Goal: Information Seeking & Learning: Check status

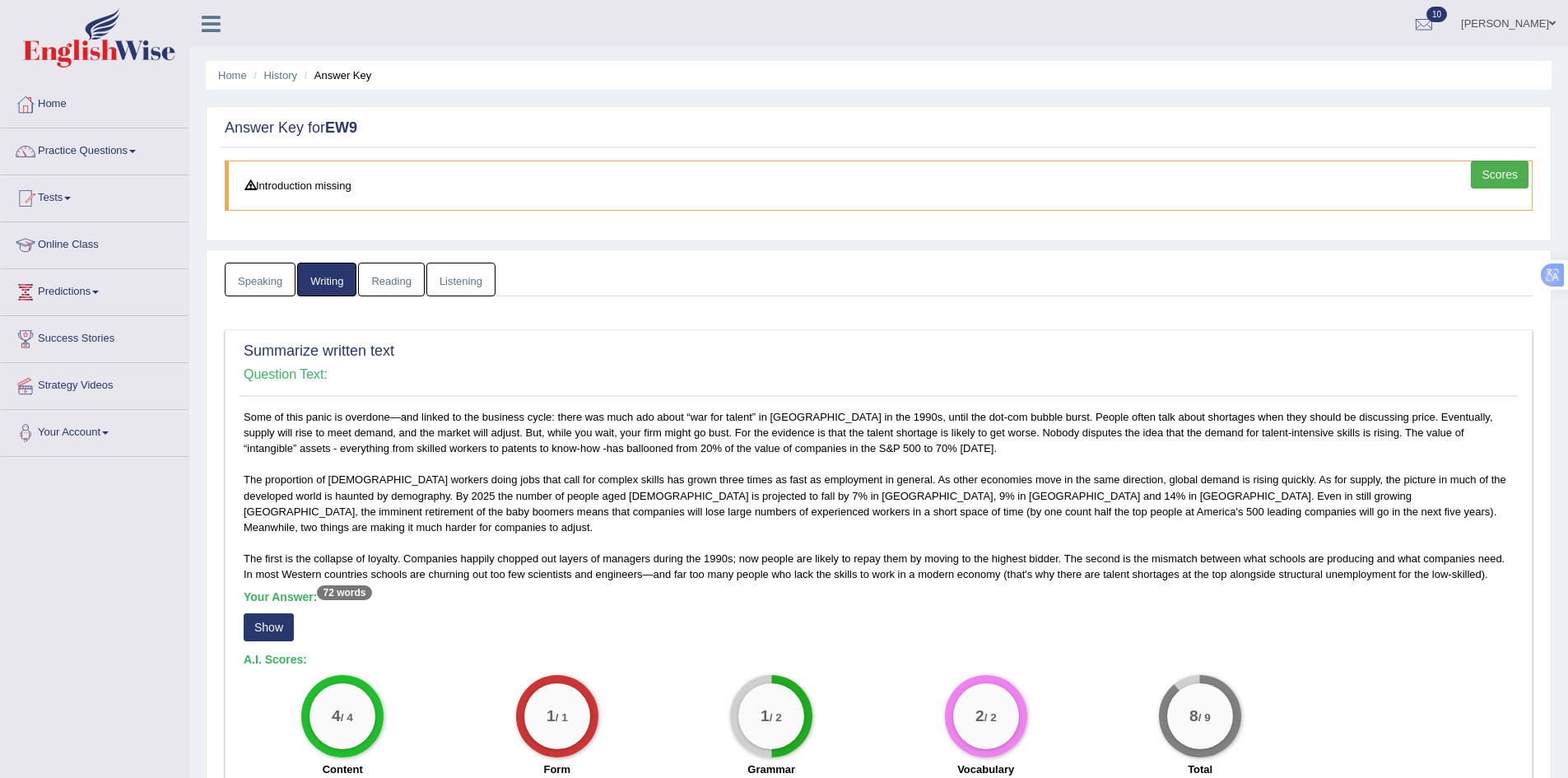
click at [410, 280] on link "Reading" at bounding box center [391, 279] width 66 height 34
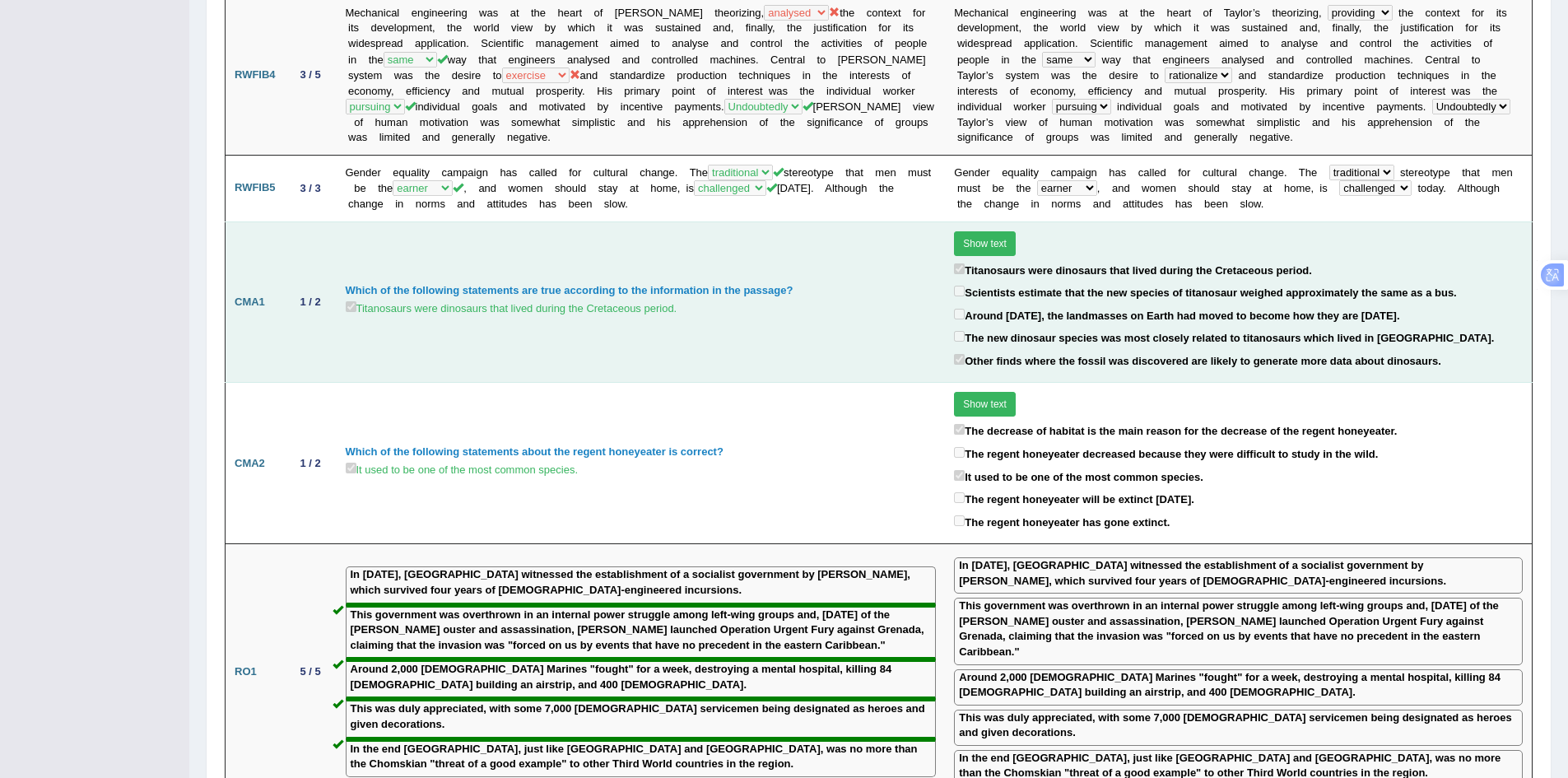
scroll to position [1042, 0]
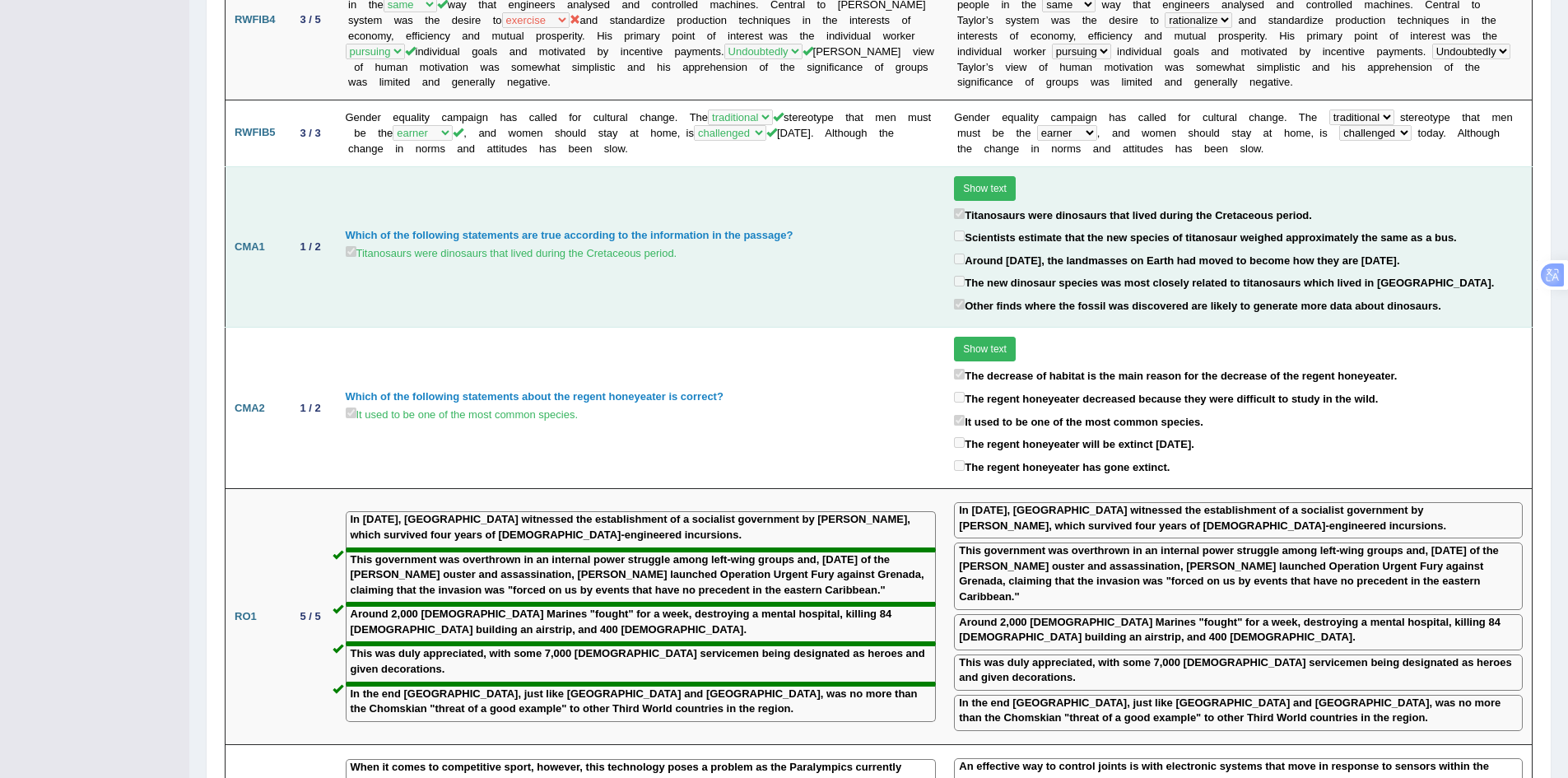
click at [994, 189] on button "Show text" at bounding box center [985, 188] width 62 height 25
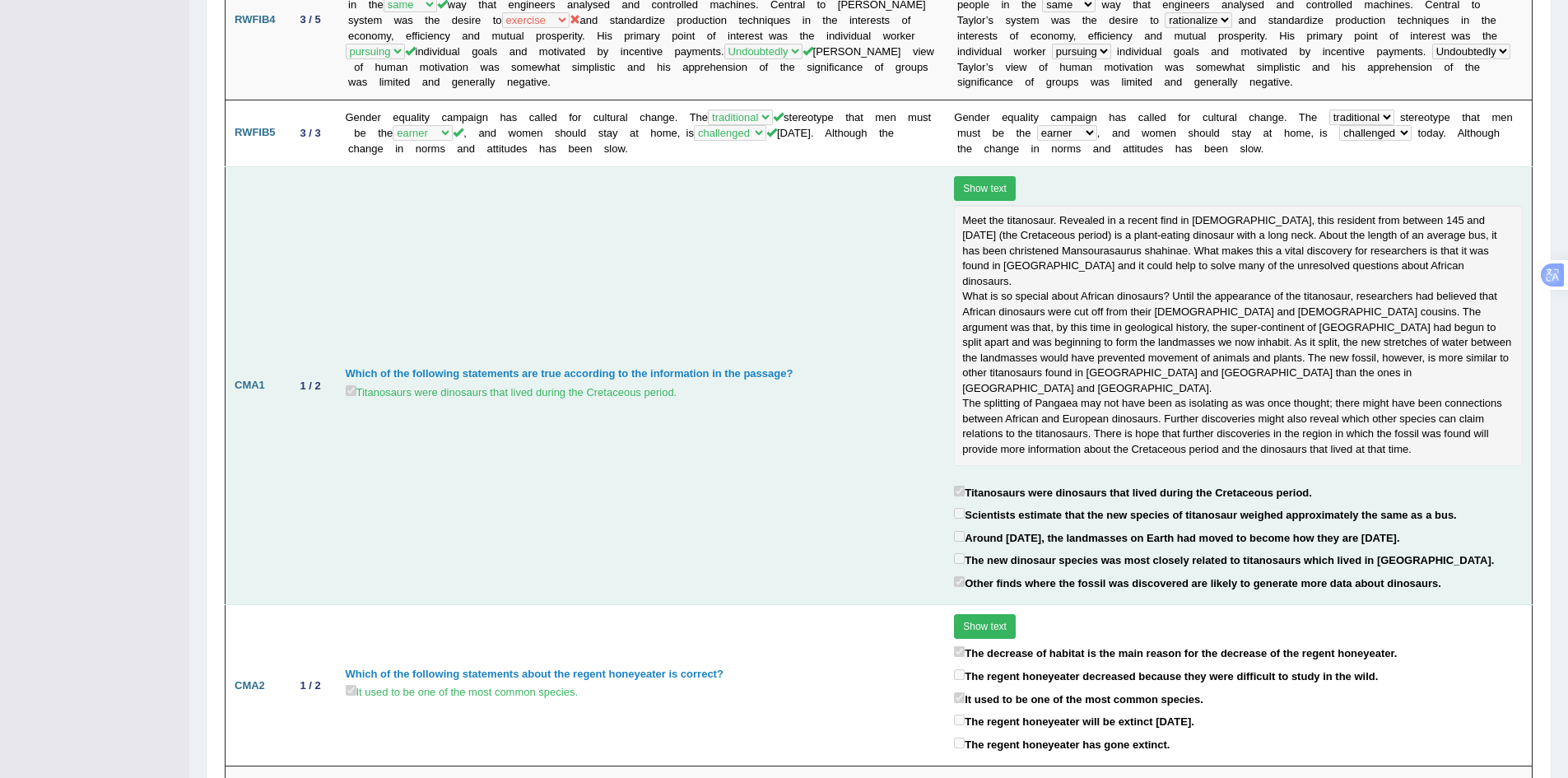
click at [994, 189] on button "Show text" at bounding box center [985, 188] width 62 height 25
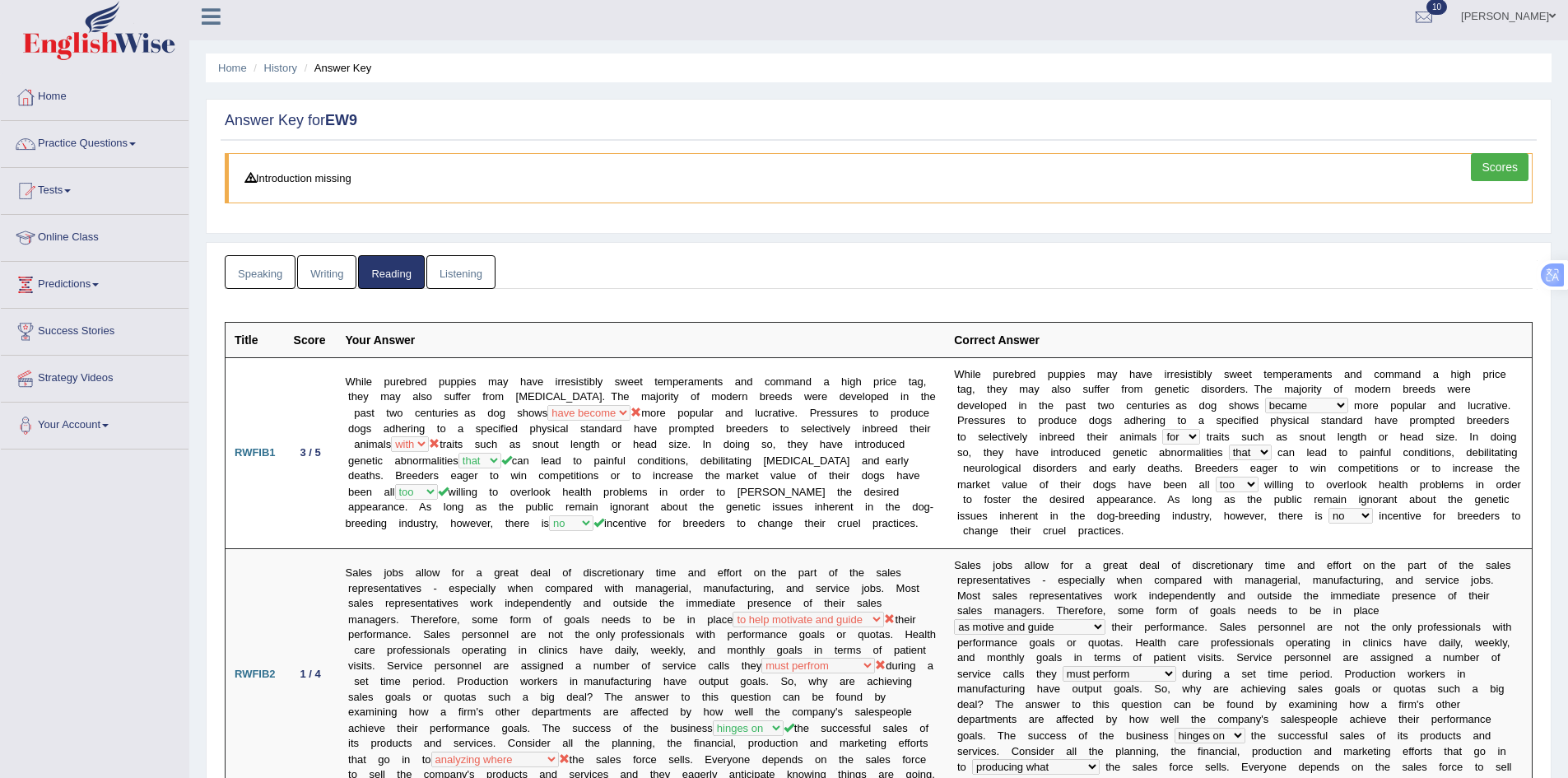
scroll to position [0, 0]
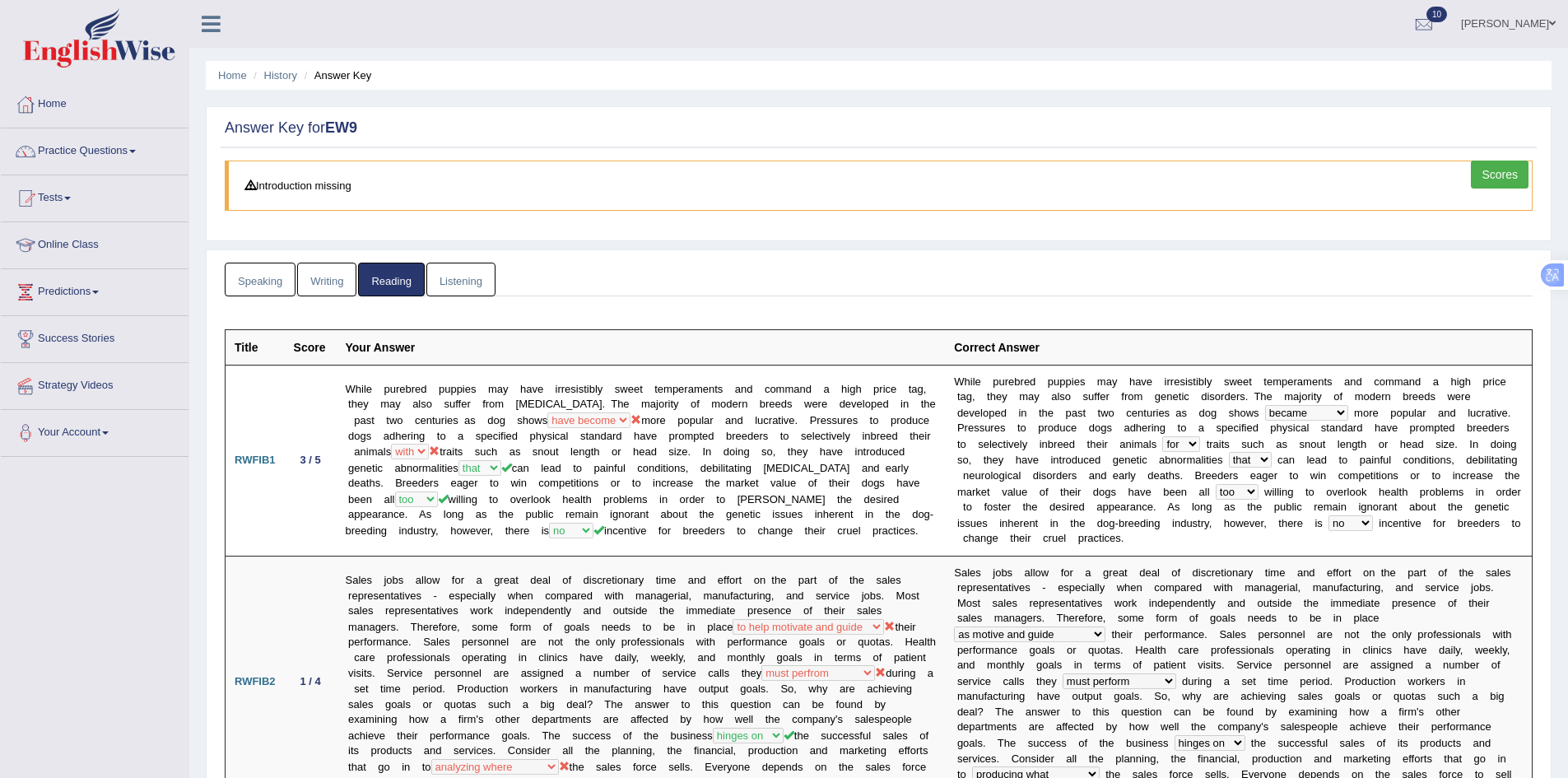
click at [462, 284] on link "Listening" at bounding box center [462, 279] width 70 height 34
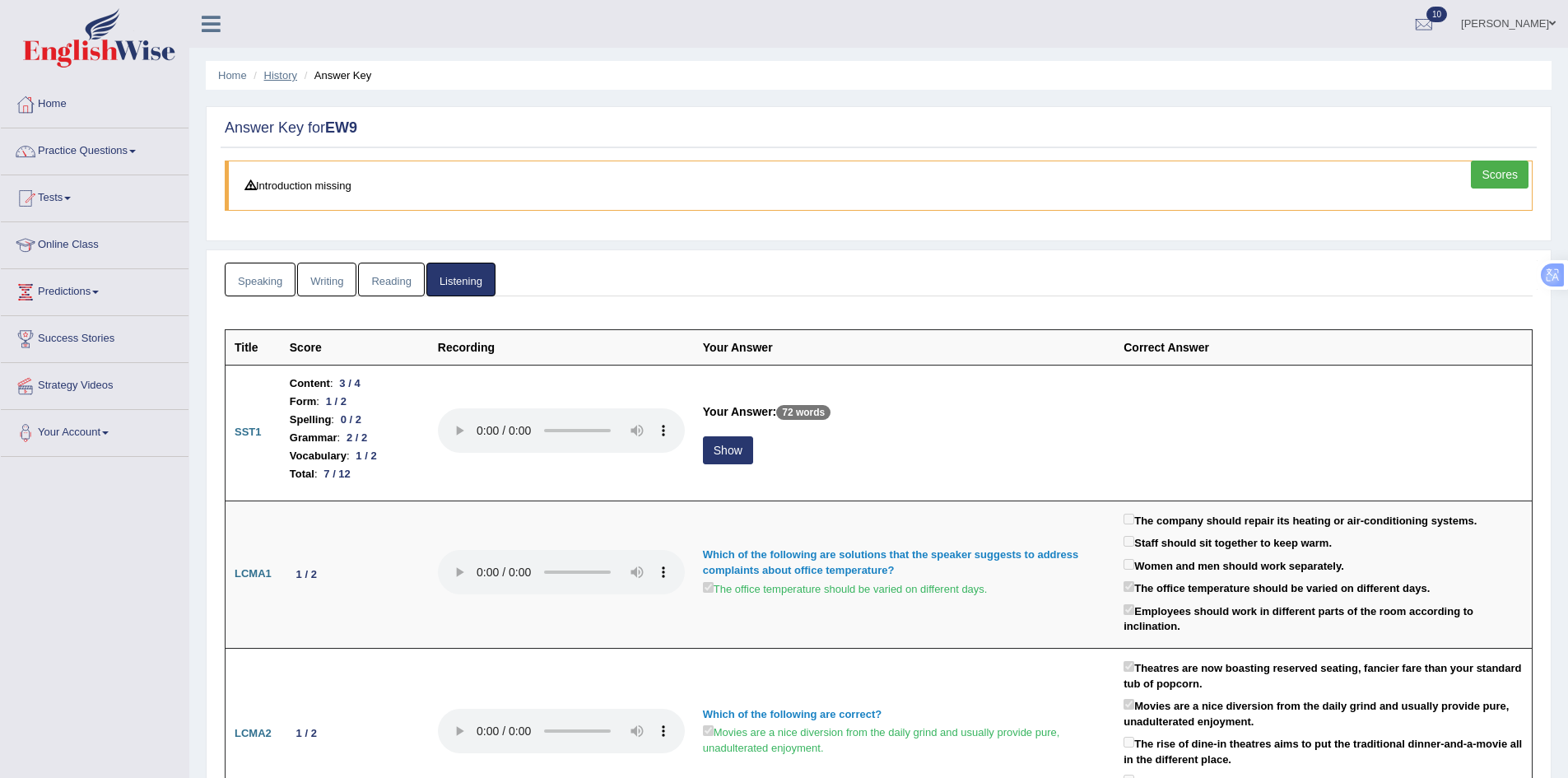
click at [276, 71] on link "History" at bounding box center [281, 75] width 33 height 13
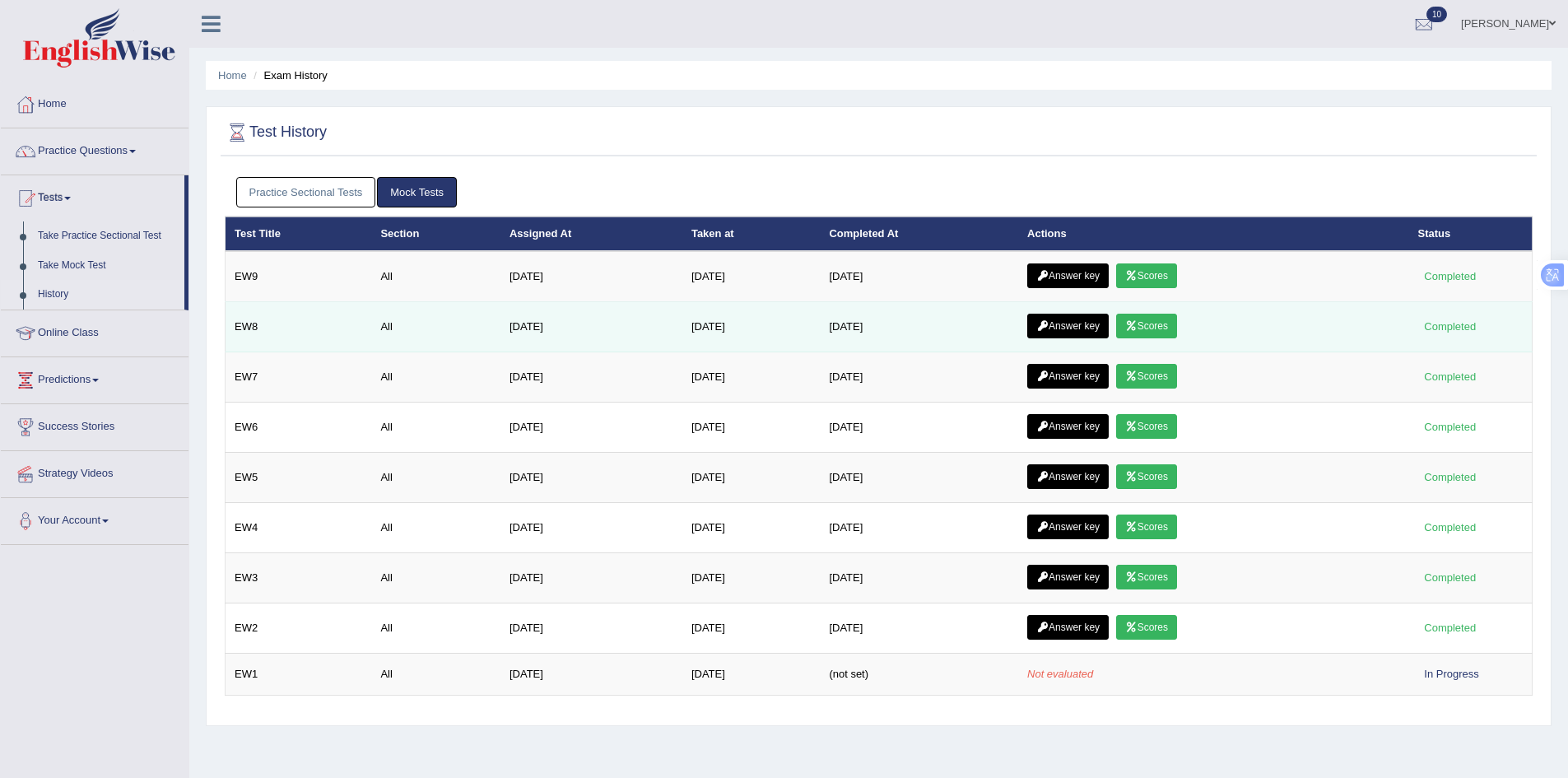
click at [1166, 330] on link "Scores" at bounding box center [1146, 326] width 61 height 25
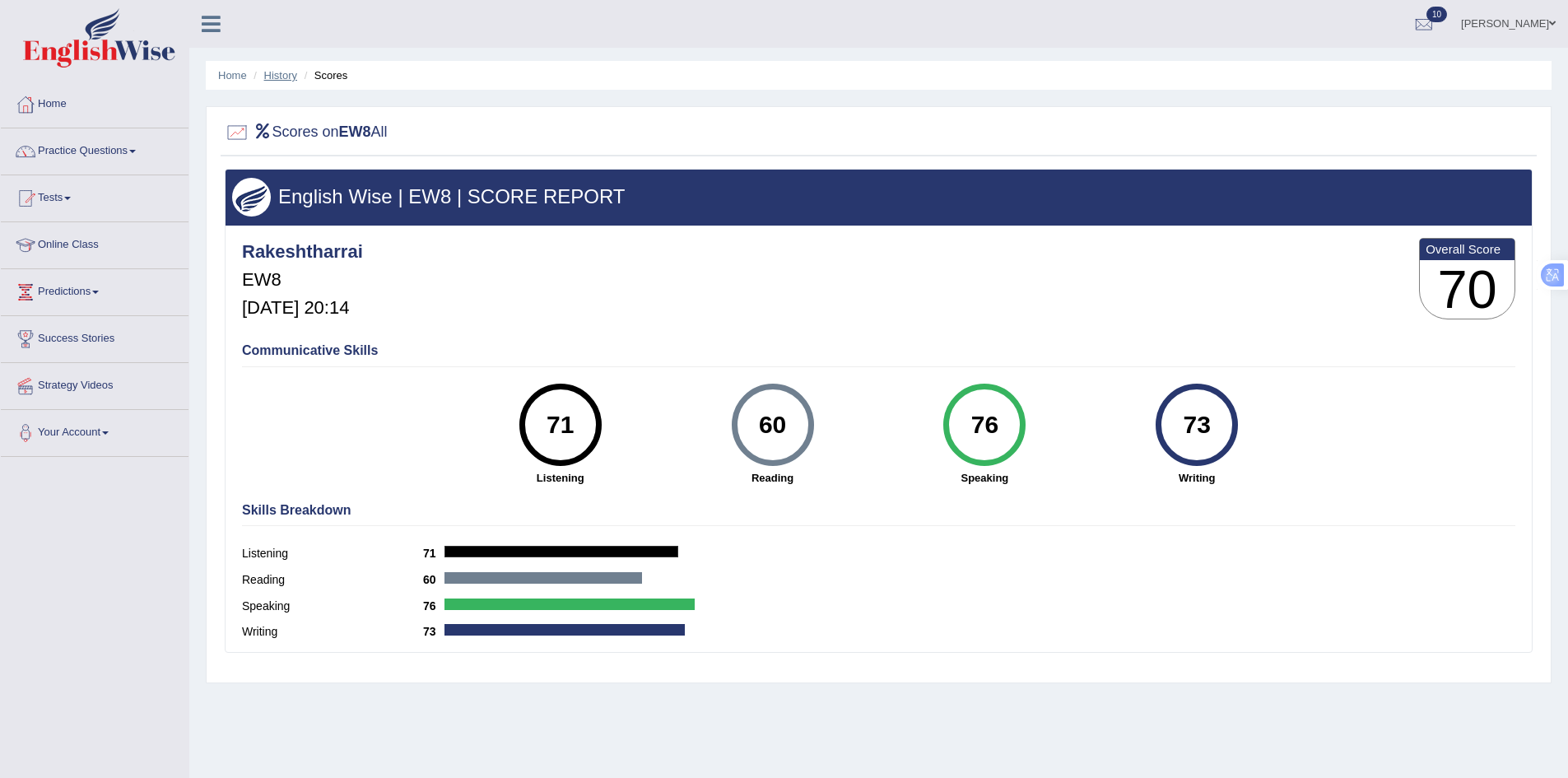
click at [286, 79] on link "History" at bounding box center [281, 75] width 33 height 13
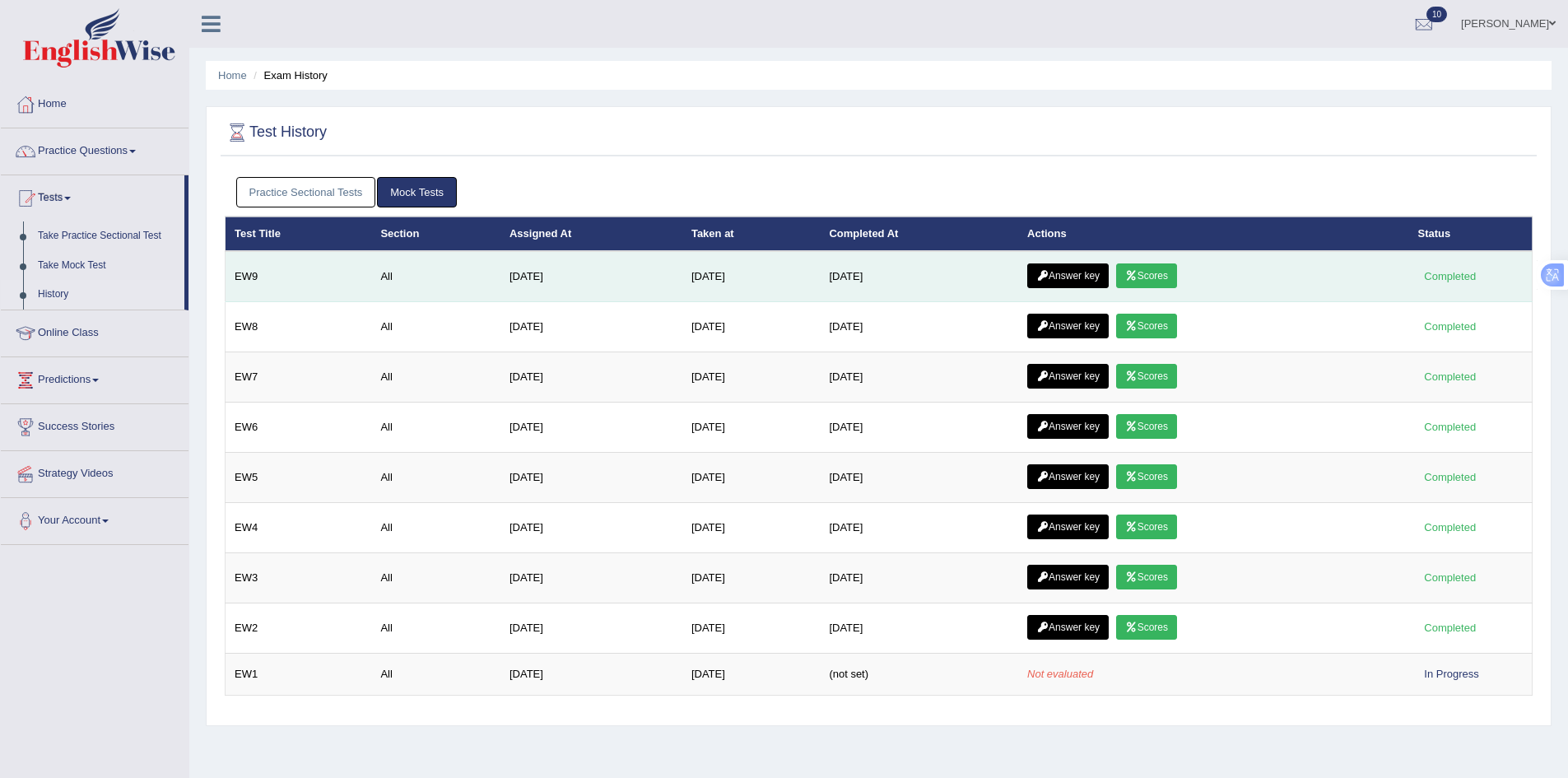
click at [1148, 272] on link "Scores" at bounding box center [1146, 276] width 61 height 25
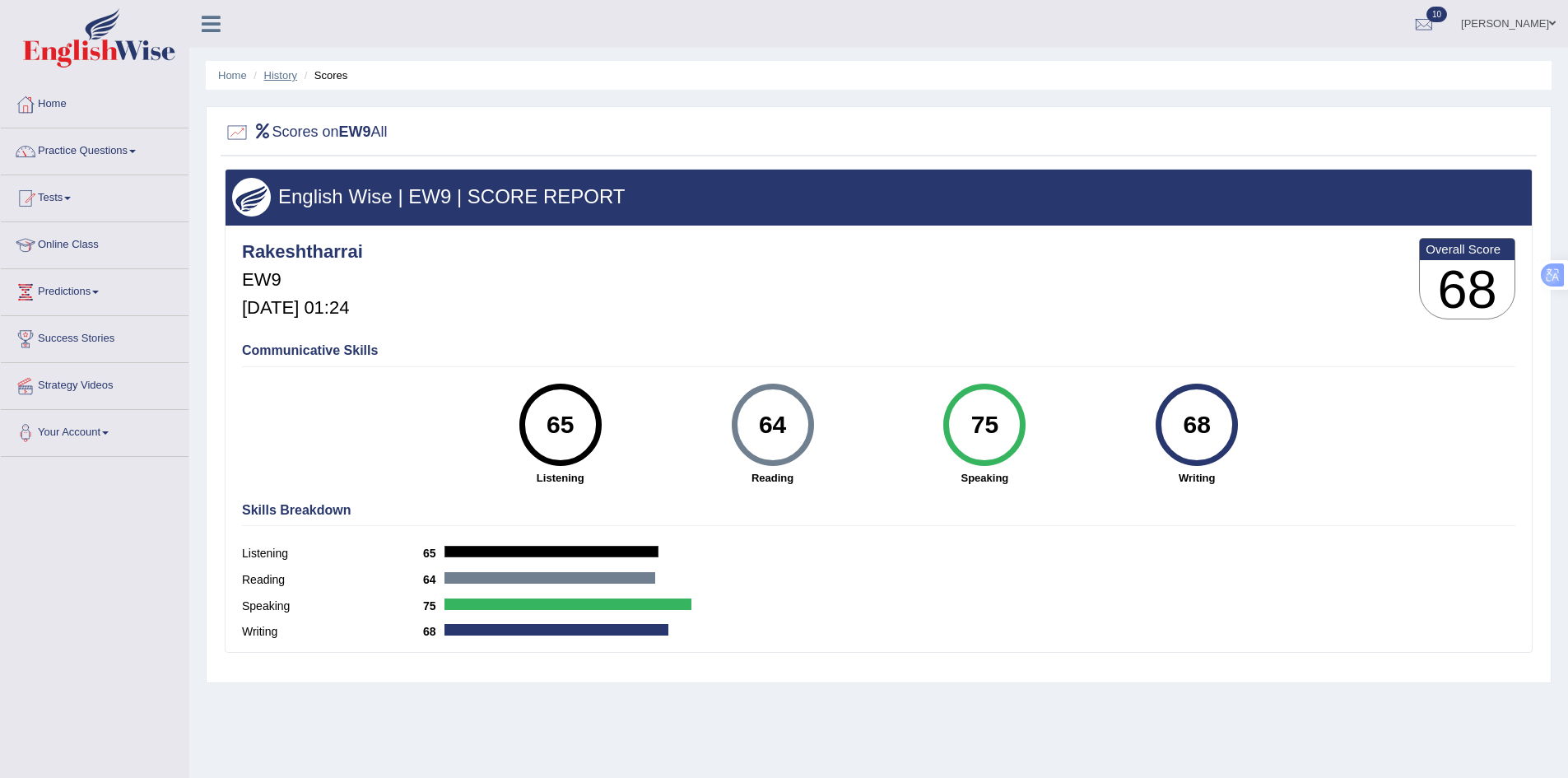
click at [283, 75] on link "History" at bounding box center [281, 75] width 33 height 13
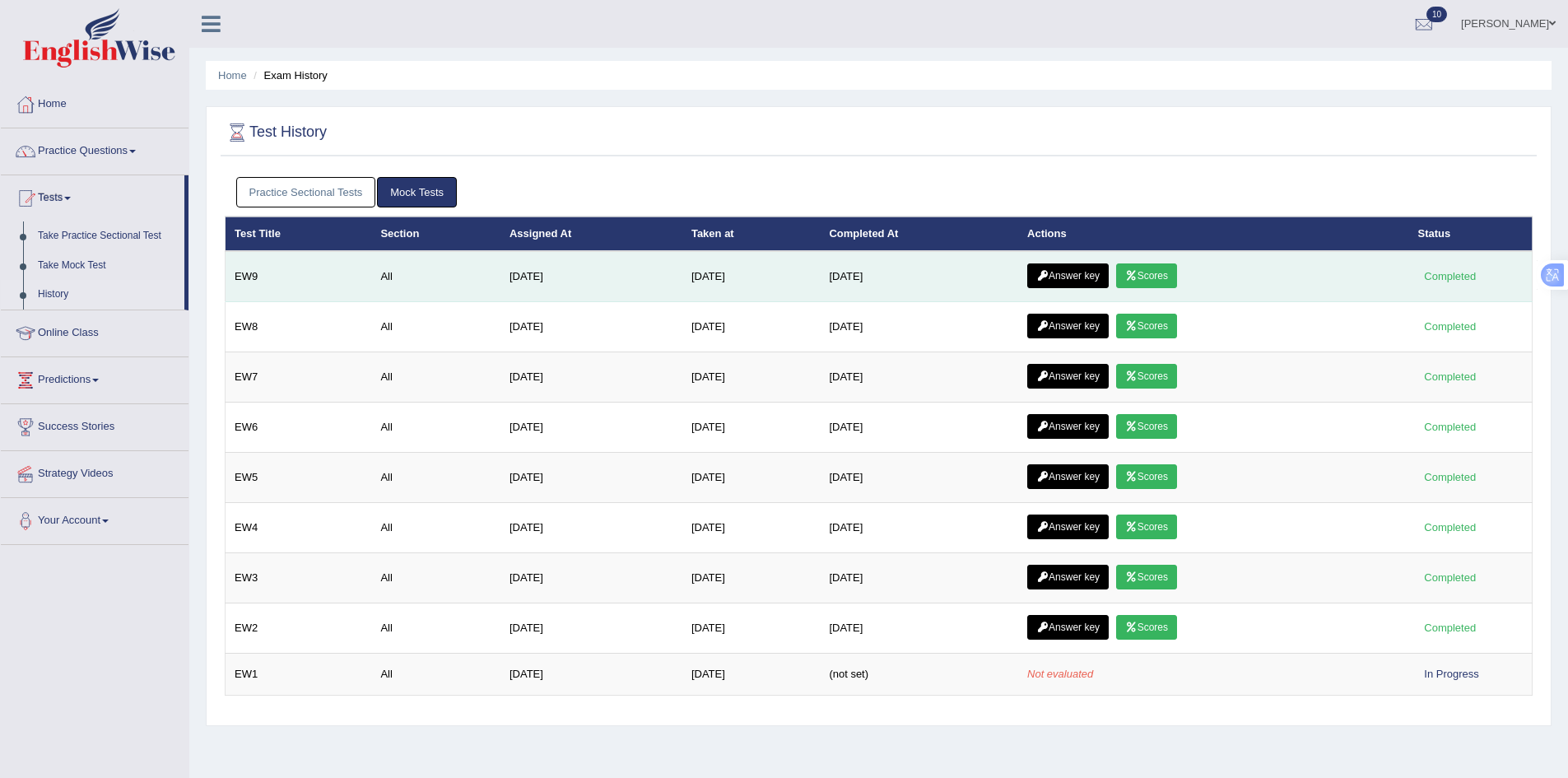
click at [1106, 282] on link "Answer key" at bounding box center [1068, 276] width 81 height 25
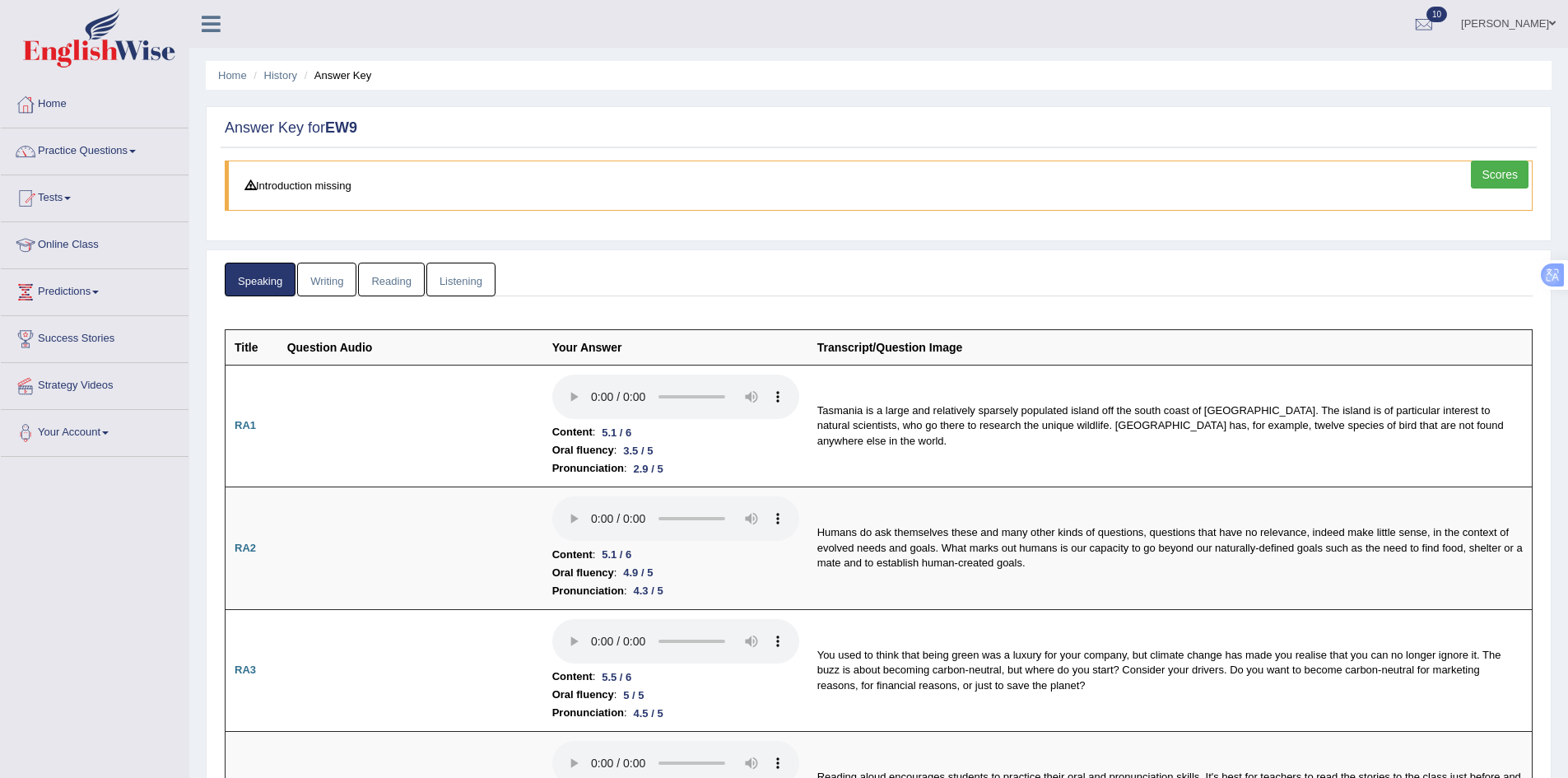
click at [467, 278] on link "Listening" at bounding box center [462, 279] width 70 height 34
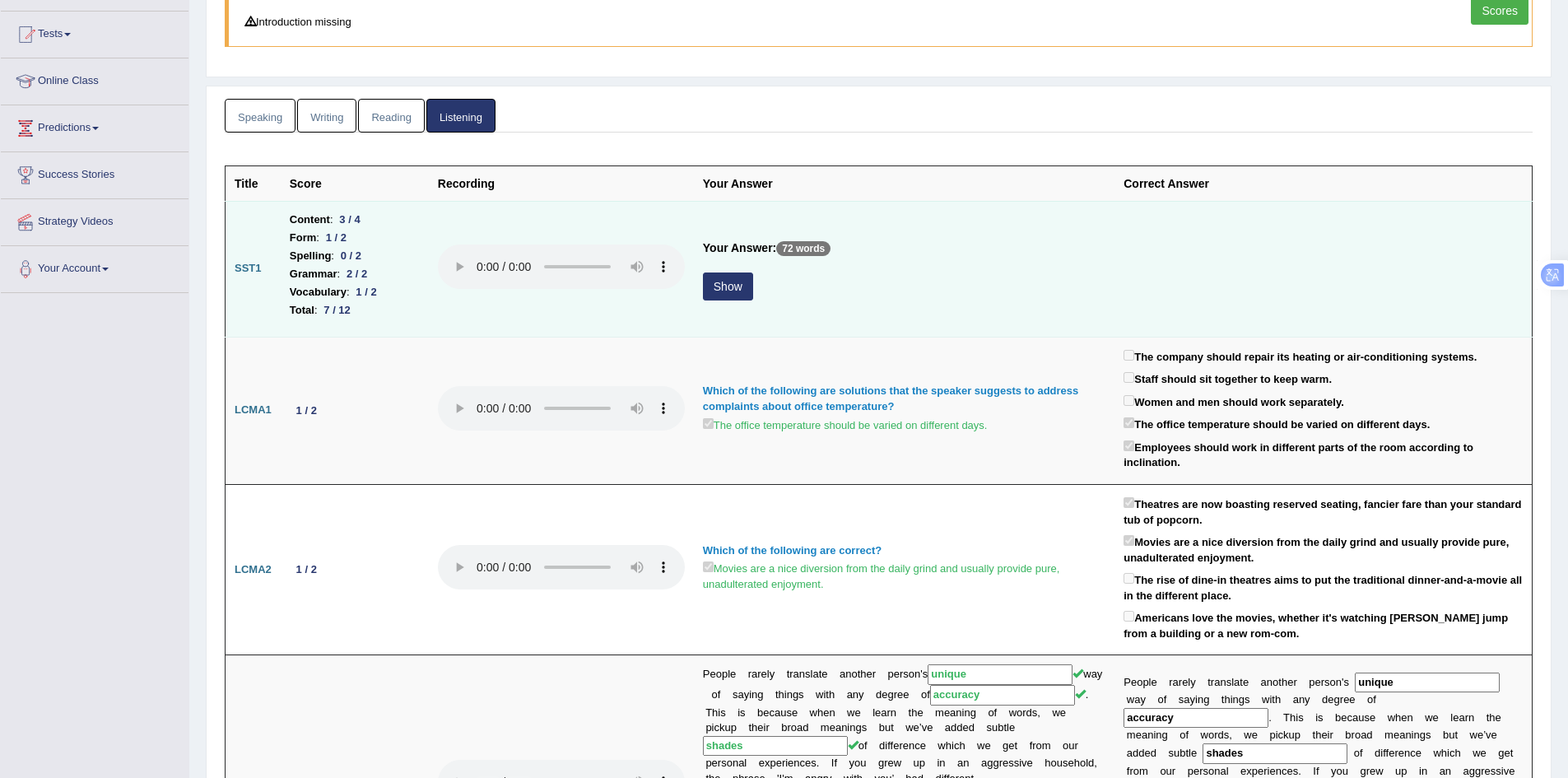
scroll to position [165, 0]
click at [735, 287] on button "Show" at bounding box center [728, 285] width 50 height 28
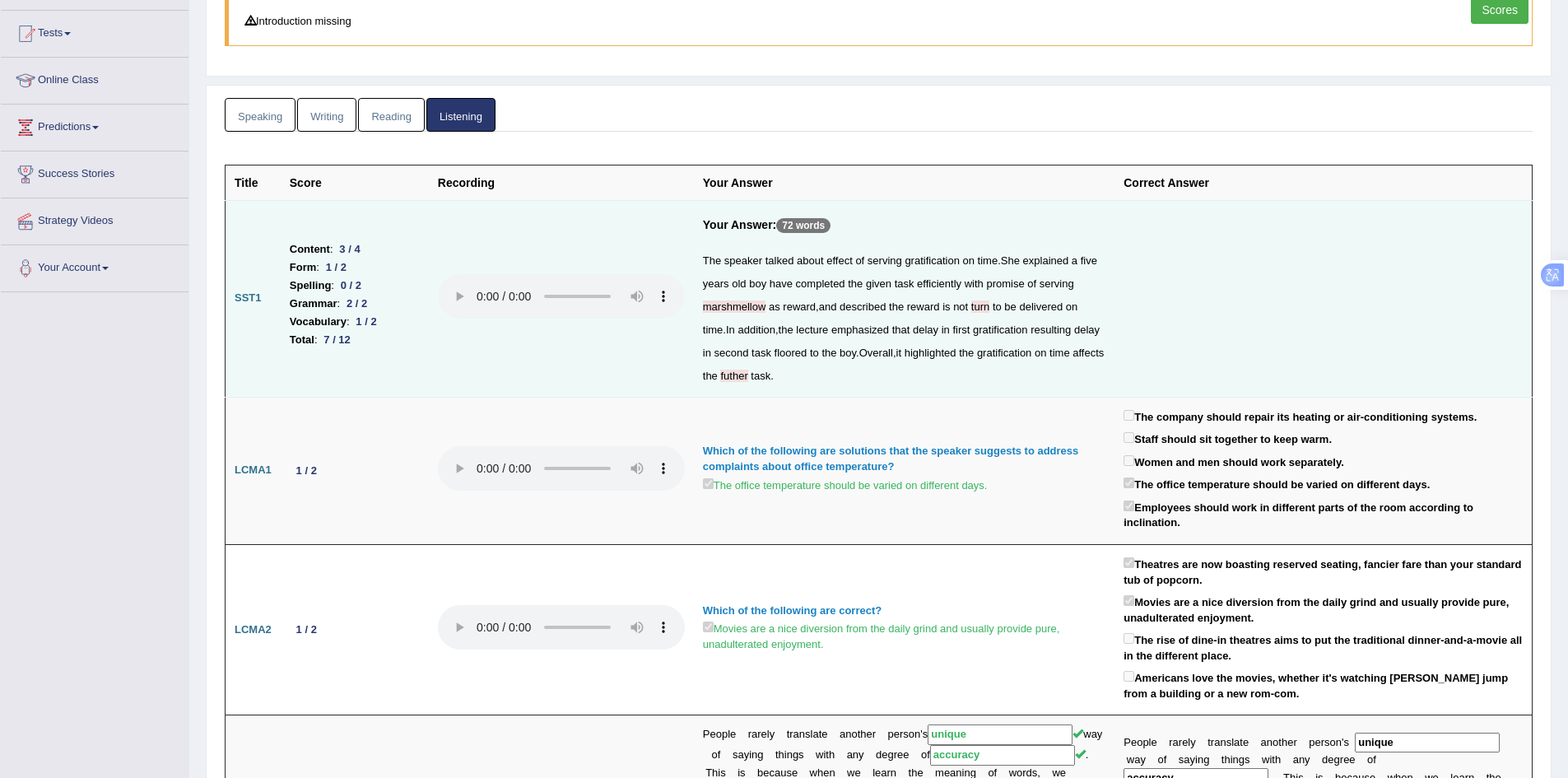
scroll to position [0, 0]
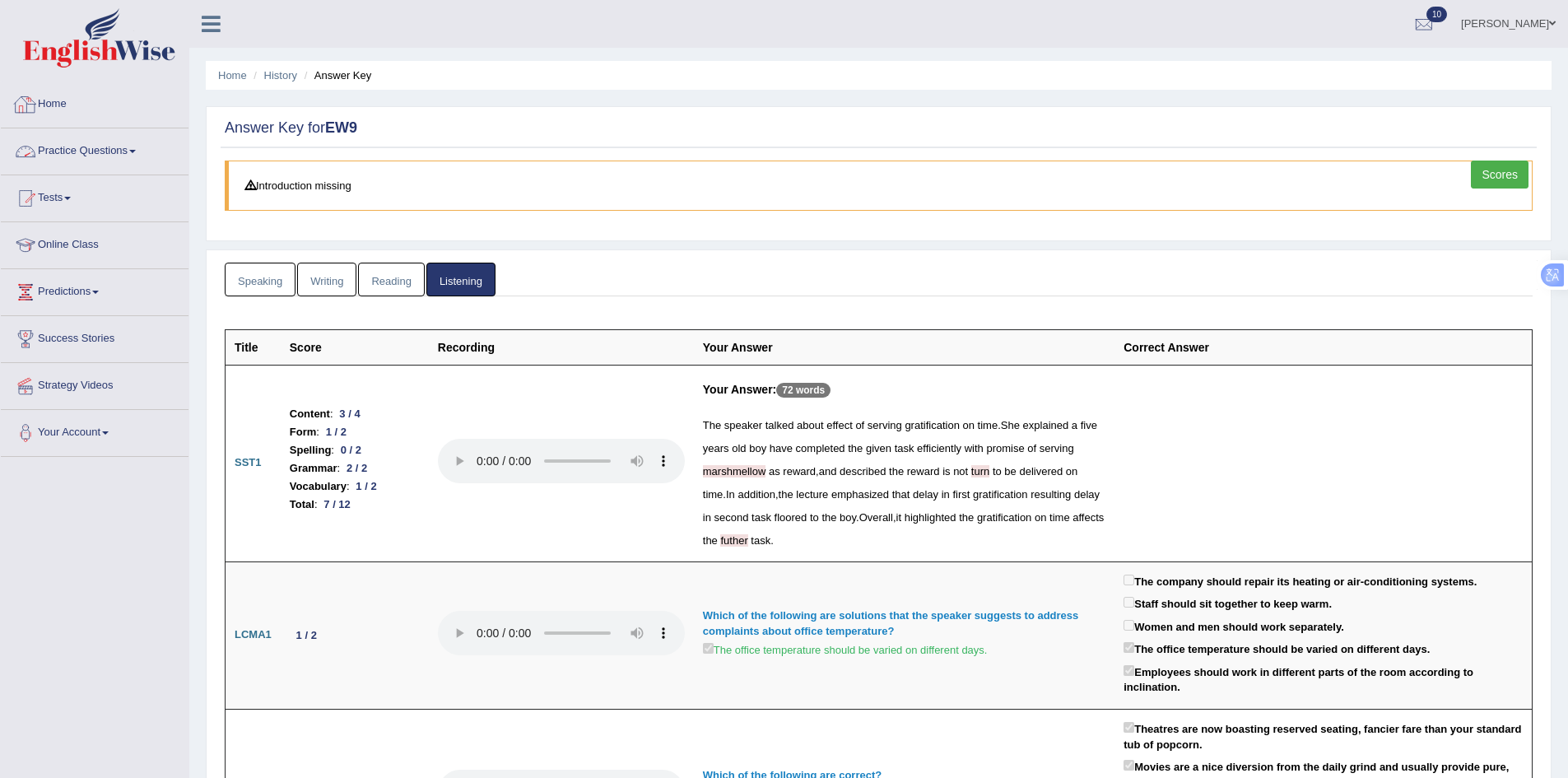
click at [54, 101] on link "Home" at bounding box center [95, 101] width 187 height 42
